Goal: Information Seeking & Learning: Learn about a topic

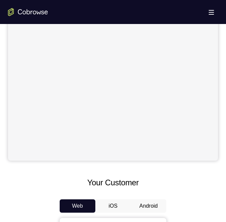
scroll to position [166, 0]
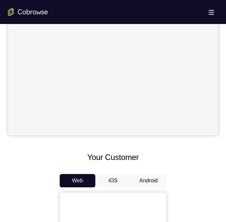
click at [147, 181] on button "Android" at bounding box center [148, 180] width 36 height 13
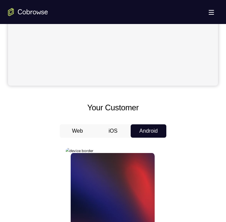
scroll to position [233, 0]
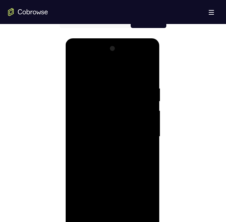
scroll to position [433, 0]
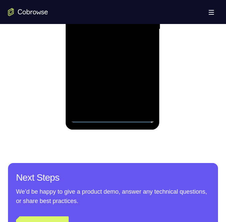
click at [110, 117] on div at bounding box center [112, 29] width 84 height 186
drag, startPoint x: 141, startPoint y: 92, endPoint x: 231, endPoint y: 153, distance: 109.5
click at [141, 92] on div at bounding box center [112, 29] width 84 height 186
click at [108, 0] on div at bounding box center [112, 29] width 84 height 186
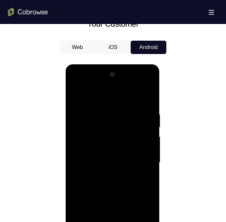
click at [109, 123] on div at bounding box center [112, 162] width 84 height 186
click at [103, 108] on div at bounding box center [112, 162] width 84 height 186
click at [109, 138] on div at bounding box center [112, 162] width 84 height 186
click at [109, 141] on div at bounding box center [112, 162] width 84 height 186
click at [99, 197] on div at bounding box center [112, 162] width 84 height 186
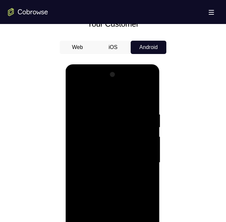
scroll to position [399, 0]
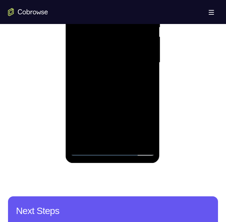
drag, startPoint x: 88, startPoint y: 150, endPoint x: 170, endPoint y: 128, distance: 84.5
click at [88, 150] on div at bounding box center [112, 62] width 84 height 186
drag, startPoint x: 124, startPoint y: 119, endPoint x: 137, endPoint y: 97, distance: 25.5
click at [139, 80] on div at bounding box center [112, 62] width 84 height 186
drag, startPoint x: 125, startPoint y: 114, endPoint x: 149, endPoint y: 69, distance: 51.5
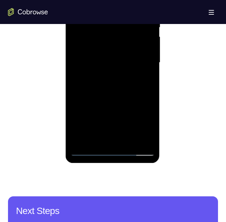
click at [147, 69] on div at bounding box center [112, 62] width 84 height 186
click at [105, 62] on div at bounding box center [112, 62] width 84 height 186
click at [137, 91] on div at bounding box center [112, 62] width 84 height 186
click at [87, 150] on div at bounding box center [112, 62] width 84 height 186
drag, startPoint x: 104, startPoint y: -3, endPoint x: 160, endPoint y: 16, distance: 59.2
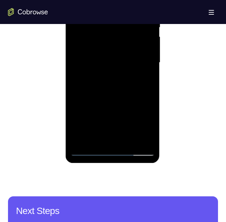
click at [160, 20] on html "Online web based iOS Simulators and Android Emulators. Run iPhone, iPad, Mobile…" at bounding box center [112, 64] width 95 height 200
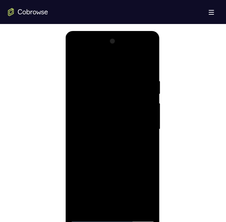
click at [114, 69] on div at bounding box center [112, 129] width 84 height 186
click at [91, 215] on div at bounding box center [112, 129] width 84 height 186
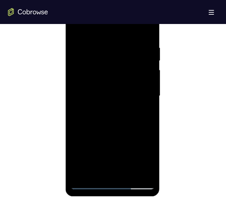
click at [112, 184] on div at bounding box center [112, 96] width 84 height 186
drag, startPoint x: 118, startPoint y: 128, endPoint x: 148, endPoint y: 84, distance: 53.7
click at [148, 83] on div at bounding box center [112, 96] width 84 height 186
drag, startPoint x: 129, startPoint y: 78, endPoint x: 142, endPoint y: 57, distance: 24.5
click at [141, 57] on div at bounding box center [112, 96] width 84 height 186
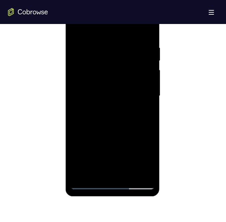
scroll to position [333, 0]
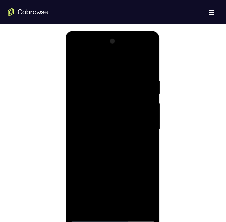
drag, startPoint x: 115, startPoint y: 146, endPoint x: 160, endPoint y: 98, distance: 66.2
click at [160, 31] on html "Online web based iOS Simulators and Android Emulators. Run iPhone, iPad, Mobile…" at bounding box center [112, 131] width 95 height 200
drag, startPoint x: 114, startPoint y: 146, endPoint x: 158, endPoint y: 60, distance: 97.2
click at [160, 31] on html "Online web based iOS Simulators and Android Emulators. Run iPhone, iPad, Mobile…" at bounding box center [112, 131] width 95 height 200
drag, startPoint x: 122, startPoint y: 165, endPoint x: 151, endPoint y: 61, distance: 108.1
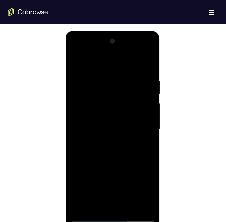
click at [152, 31] on html "Online web based iOS Simulators and Android Emulators. Run iPhone, iPad, Mobile…" at bounding box center [112, 131] width 95 height 200
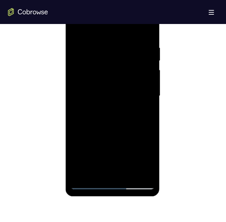
drag, startPoint x: 112, startPoint y: 105, endPoint x: 112, endPoint y: 36, distance: 68.9
click at [112, 36] on div at bounding box center [112, 96] width 84 height 186
drag, startPoint x: 110, startPoint y: 93, endPoint x: 122, endPoint y: 25, distance: 69.3
click at [122, 25] on div at bounding box center [112, 96] width 84 height 186
click at [123, 61] on div at bounding box center [112, 96] width 84 height 186
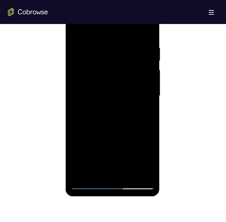
click at [121, 58] on div at bounding box center [112, 96] width 84 height 186
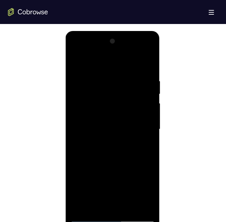
click at [111, 105] on div at bounding box center [112, 129] width 84 height 186
click at [125, 75] on div at bounding box center [112, 129] width 84 height 186
click at [136, 99] on div at bounding box center [112, 129] width 84 height 186
click at [142, 201] on div at bounding box center [112, 129] width 84 height 186
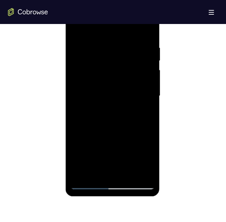
click at [139, 169] on div at bounding box center [112, 96] width 84 height 186
click at [145, 154] on div at bounding box center [112, 96] width 84 height 186
click at [113, 140] on div at bounding box center [112, 96] width 84 height 186
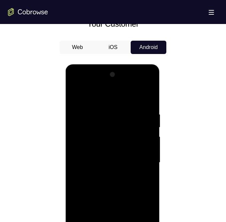
click at [130, 93] on div at bounding box center [112, 162] width 84 height 186
drag, startPoint x: 90, startPoint y: 69, endPoint x: 85, endPoint y: 118, distance: 49.1
click at [85, 118] on div at bounding box center [112, 162] width 84 height 186
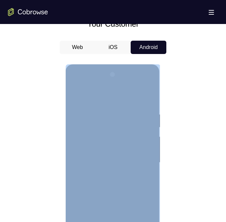
scroll to position [334, 0]
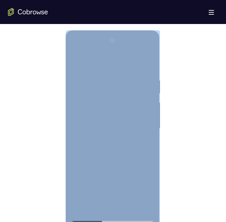
drag, startPoint x: 95, startPoint y: 36, endPoint x: 126, endPoint y: 171, distance: 139.2
click at [77, 221] on div at bounding box center [112, 129] width 94 height 198
click at [126, 171] on div at bounding box center [112, 128] width 84 height 186
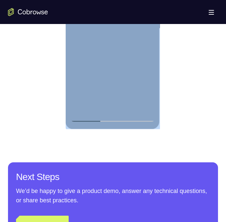
drag, startPoint x: 112, startPoint y: 119, endPoint x: 185, endPoint y: 65, distance: 90.7
click at [112, 119] on div at bounding box center [112, 28] width 84 height 186
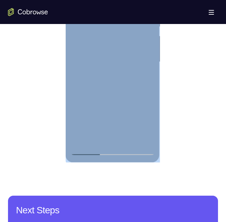
click at [141, 124] on div at bounding box center [112, 62] width 84 height 186
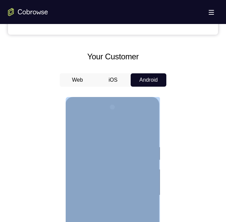
click at [140, 131] on div at bounding box center [112, 195] width 84 height 186
click at [149, 215] on div at bounding box center [112, 195] width 84 height 186
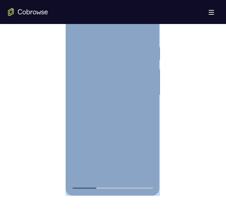
click at [129, 138] on div at bounding box center [112, 95] width 84 height 186
click at [149, 17] on div at bounding box center [112, 95] width 84 height 186
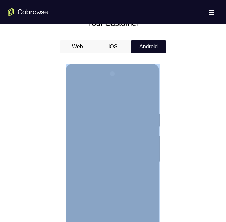
click at [138, 110] on div at bounding box center [112, 162] width 84 height 186
click at [141, 84] on div at bounding box center [112, 162] width 84 height 186
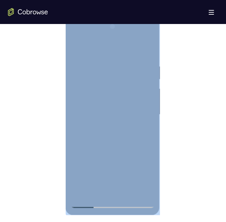
scroll to position [367, 0]
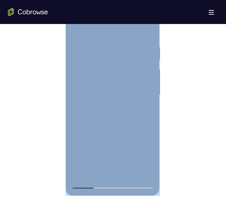
click at [92, 142] on div at bounding box center [112, 95] width 84 height 186
click at [145, 171] on div at bounding box center [112, 95] width 84 height 186
click at [146, 172] on div at bounding box center [112, 95] width 84 height 186
click at [91, 182] on div at bounding box center [112, 95] width 84 height 186
click at [89, 182] on div at bounding box center [112, 95] width 84 height 186
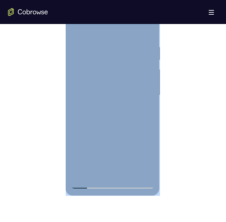
click at [92, 182] on div at bounding box center [112, 95] width 84 height 186
click at [127, 131] on div at bounding box center [112, 95] width 84 height 186
click at [88, 180] on div at bounding box center [112, 95] width 84 height 186
click at [87, 183] on div at bounding box center [112, 95] width 84 height 186
click at [134, 125] on div at bounding box center [112, 95] width 84 height 186
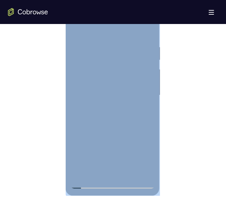
click at [136, 146] on div at bounding box center [112, 95] width 84 height 186
click at [89, 181] on div at bounding box center [112, 95] width 84 height 186
click at [89, 182] on div at bounding box center [112, 95] width 84 height 186
click at [126, 131] on div at bounding box center [112, 95] width 84 height 186
click at [88, 184] on div at bounding box center [112, 95] width 84 height 186
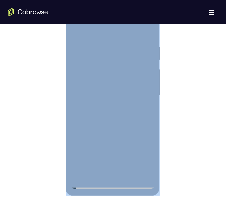
click at [100, 99] on div at bounding box center [112, 95] width 84 height 186
click at [132, 127] on div at bounding box center [112, 95] width 84 height 186
click at [89, 181] on div at bounding box center [112, 95] width 84 height 186
click at [116, 42] on div at bounding box center [112, 95] width 84 height 186
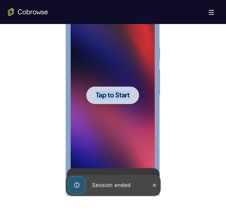
click at [125, 116] on div at bounding box center [112, 95] width 84 height 186
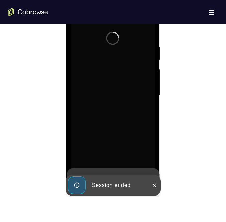
scroll to position [400, 0]
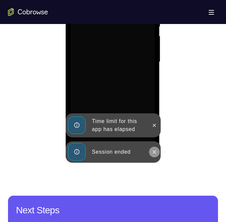
click at [153, 151] on icon at bounding box center [153, 151] width 3 height 3
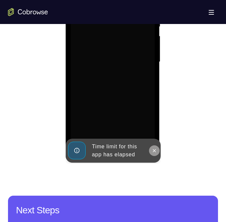
click at [152, 152] on icon at bounding box center [153, 150] width 5 height 5
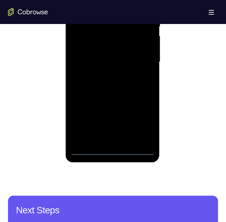
click at [113, 151] on div at bounding box center [112, 62] width 84 height 186
click at [140, 122] on div at bounding box center [112, 62] width 84 height 186
click at [120, 0] on div at bounding box center [112, 62] width 84 height 186
click at [117, 24] on div at bounding box center [112, 62] width 84 height 186
click at [115, 9] on div at bounding box center [112, 62] width 84 height 186
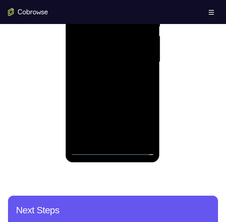
click at [115, 35] on div at bounding box center [112, 62] width 84 height 186
click at [122, 39] on div at bounding box center [112, 62] width 84 height 186
click at [94, 97] on div at bounding box center [112, 62] width 84 height 186
click at [93, 98] on div at bounding box center [112, 62] width 84 height 186
drag, startPoint x: 90, startPoint y: 145, endPoint x: 90, endPoint y: 148, distance: 3.3
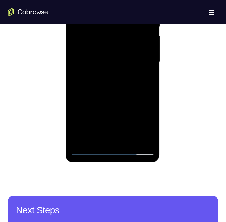
click at [90, 145] on div at bounding box center [112, 62] width 84 height 186
click at [89, 149] on div at bounding box center [112, 62] width 84 height 186
drag, startPoint x: 120, startPoint y: 110, endPoint x: 124, endPoint y: 83, distance: 27.4
click at [123, 74] on div at bounding box center [112, 62] width 84 height 186
click at [101, 114] on div at bounding box center [112, 62] width 84 height 186
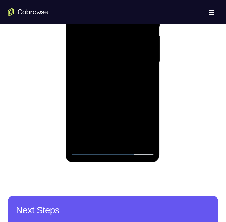
drag, startPoint x: 124, startPoint y: 107, endPoint x: 135, endPoint y: 65, distance: 43.9
click at [134, 65] on div at bounding box center [112, 62] width 84 height 186
click at [136, 103] on div at bounding box center [112, 62] width 84 height 186
click at [90, 148] on div at bounding box center [112, 62] width 84 height 186
click at [119, 16] on div at bounding box center [112, 62] width 84 height 186
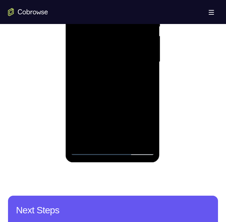
click at [87, 148] on div at bounding box center [112, 62] width 84 height 186
click at [89, 150] on div at bounding box center [112, 62] width 84 height 186
click at [101, 119] on div at bounding box center [112, 62] width 84 height 186
click at [87, 150] on div at bounding box center [112, 62] width 84 height 186
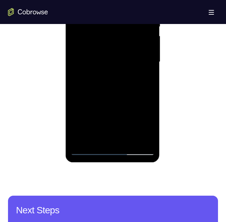
drag, startPoint x: 110, startPoint y: 113, endPoint x: 136, endPoint y: 71, distance: 49.3
click at [132, 61] on div at bounding box center [112, 62] width 84 height 186
click at [103, 94] on div at bounding box center [112, 62] width 84 height 186
click at [134, 124] on div at bounding box center [112, 62] width 84 height 186
click at [88, 149] on div at bounding box center [112, 62] width 84 height 186
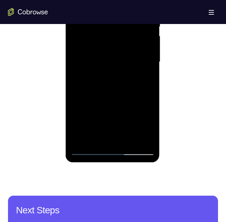
click at [113, 35] on div at bounding box center [112, 62] width 84 height 186
click at [88, 150] on div at bounding box center [112, 62] width 84 height 186
click at [112, 150] on div at bounding box center [112, 62] width 84 height 186
drag, startPoint x: 120, startPoint y: 102, endPoint x: 151, endPoint y: 32, distance: 76.1
click at [148, 34] on div at bounding box center [112, 62] width 84 height 186
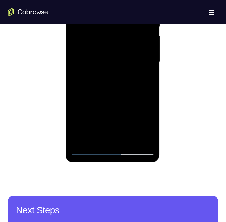
click at [121, 28] on div at bounding box center [112, 62] width 84 height 186
click at [96, 38] on div at bounding box center [112, 62] width 84 height 186
click at [109, 10] on div at bounding box center [112, 62] width 84 height 186
click at [140, 31] on div at bounding box center [112, 62] width 84 height 186
click at [142, 135] on div at bounding box center [112, 62] width 84 height 186
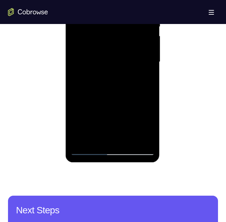
click at [141, 137] on div at bounding box center [112, 62] width 84 height 186
click at [145, 137] on div at bounding box center [112, 62] width 84 height 186
click at [148, 119] on div at bounding box center [112, 62] width 84 height 186
click at [113, 106] on div at bounding box center [112, 62] width 84 height 186
click at [113, 43] on div at bounding box center [112, 62] width 84 height 186
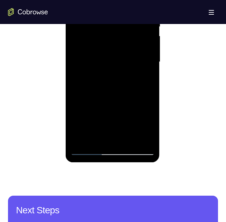
click at [144, 118] on div at bounding box center [112, 62] width 84 height 186
click at [113, 107] on div at bounding box center [112, 62] width 84 height 186
click at [111, 105] on div at bounding box center [112, 62] width 84 height 186
click at [119, 54] on div at bounding box center [112, 62] width 84 height 186
click at [113, 56] on div at bounding box center [112, 62] width 84 height 186
